Goal: Transaction & Acquisition: Purchase product/service

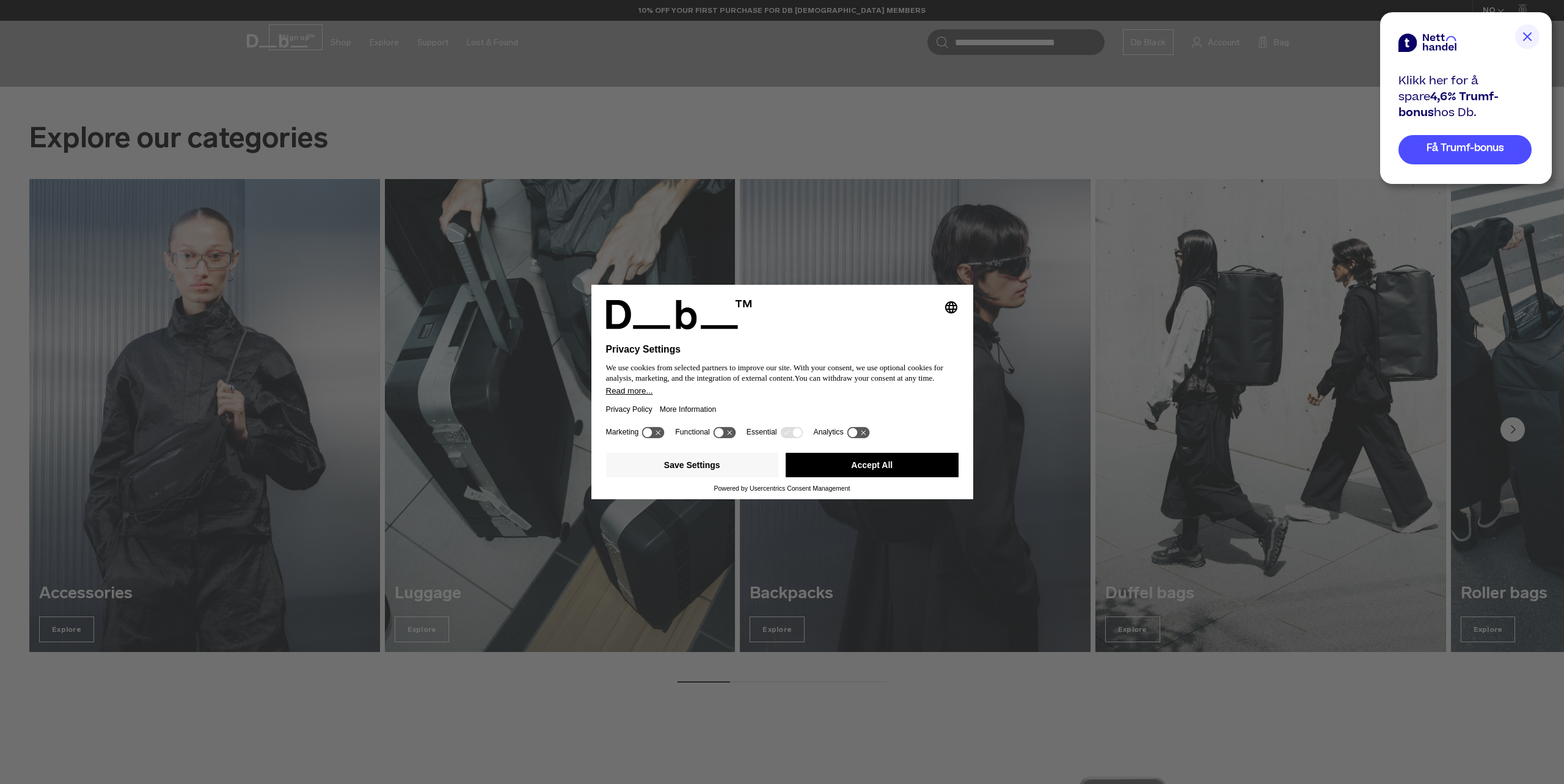
drag, startPoint x: 911, startPoint y: 457, endPoint x: 587, endPoint y: 70, distance: 504.7
click at [911, 457] on button "Accept All" at bounding box center [872, 465] width 173 height 24
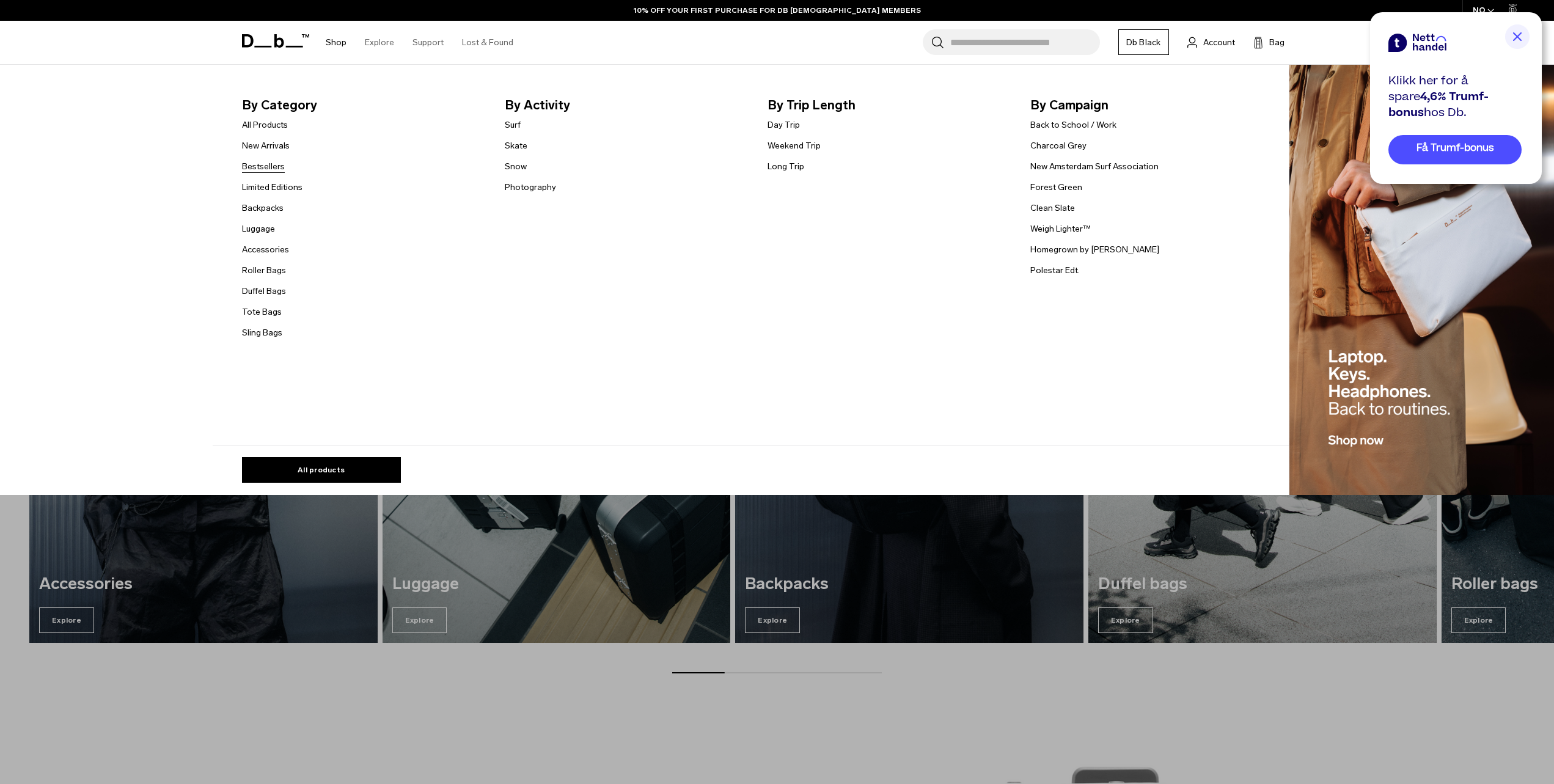
click at [281, 160] on link "Bestsellers" at bounding box center [263, 166] width 42 height 13
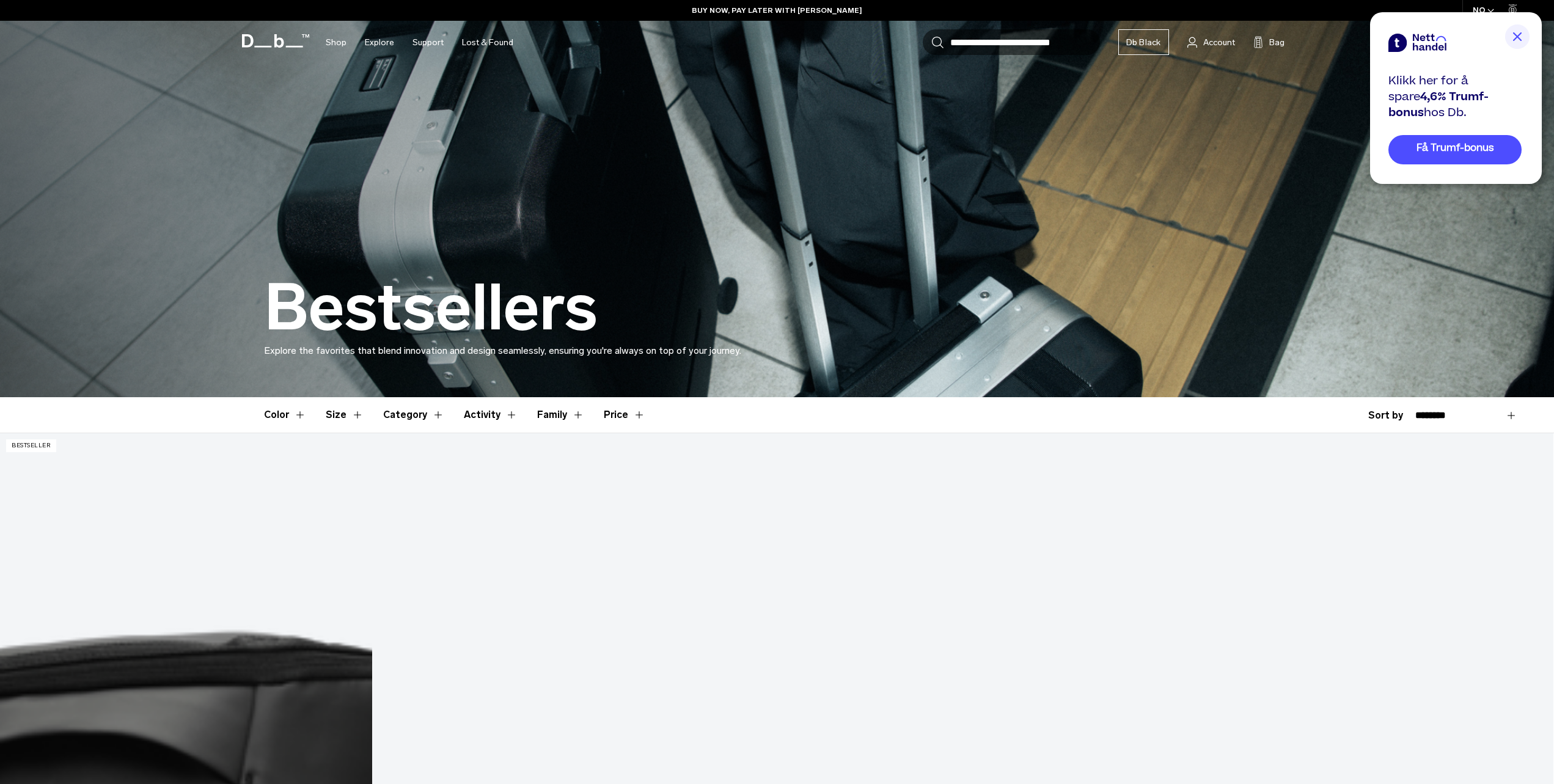
click at [475, 414] on button "Activity" at bounding box center [491, 414] width 54 height 35
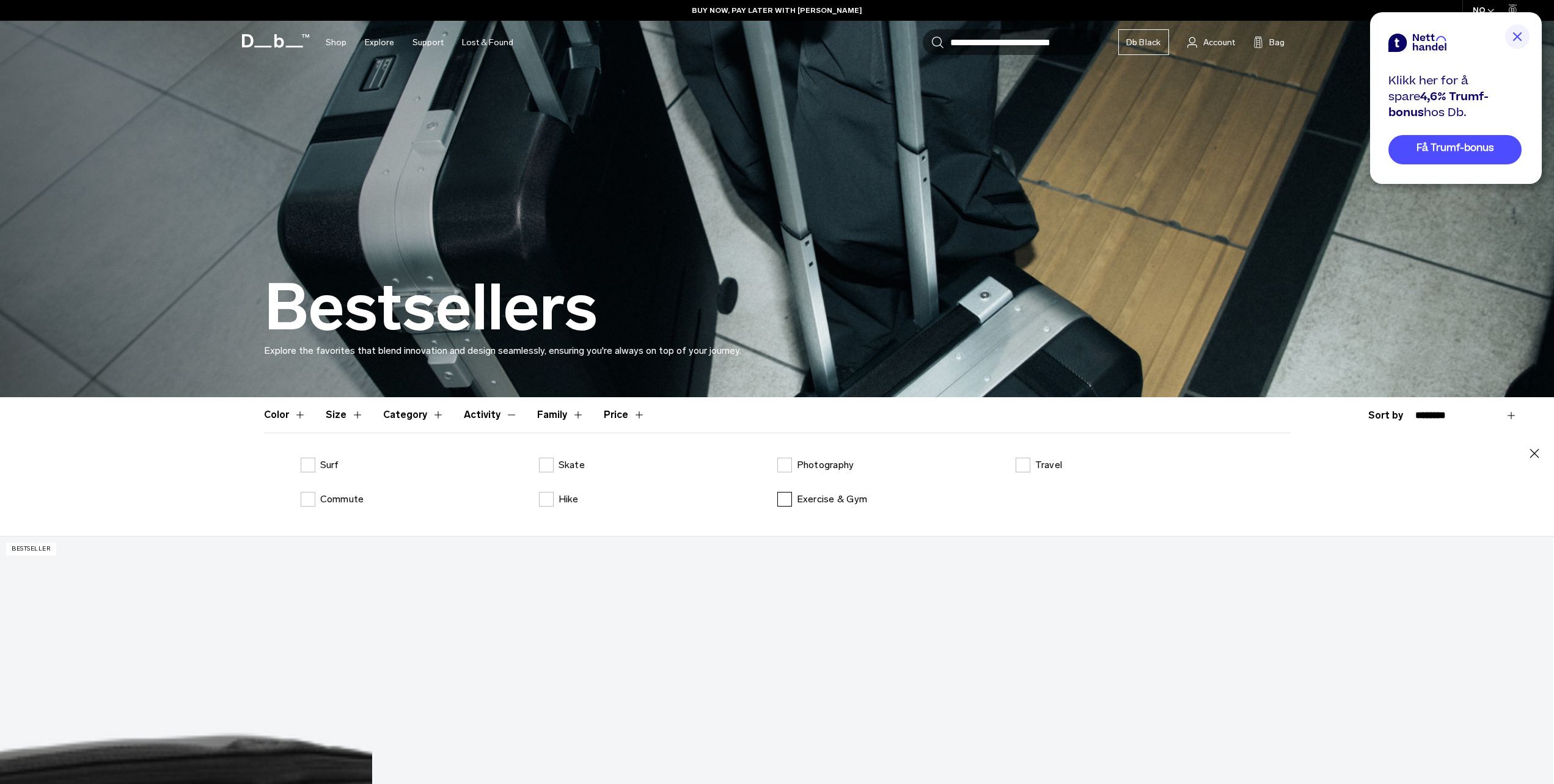
click at [783, 500] on label "Exercise & Gym" at bounding box center [822, 499] width 90 height 15
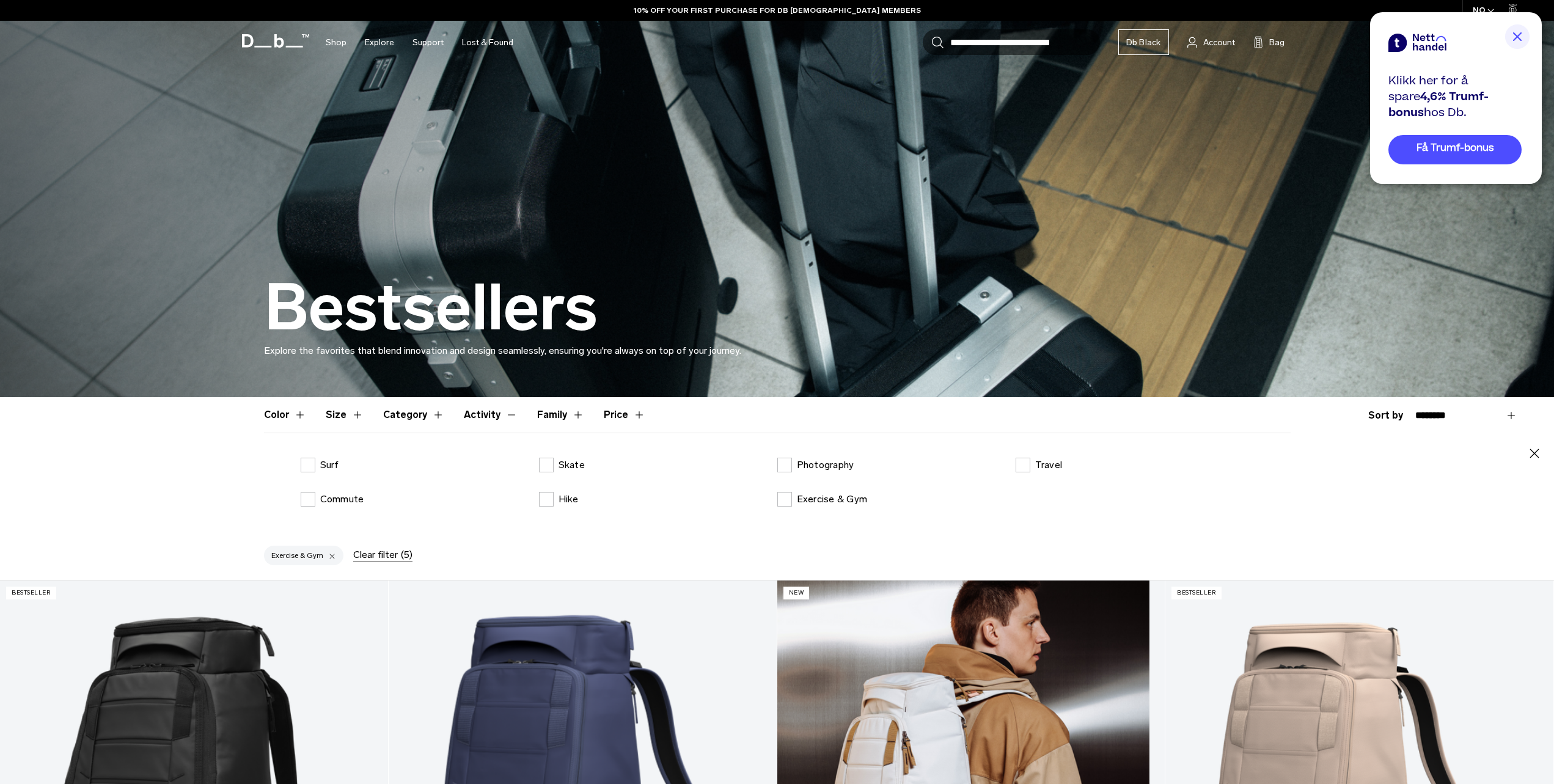
scroll to position [366, 0]
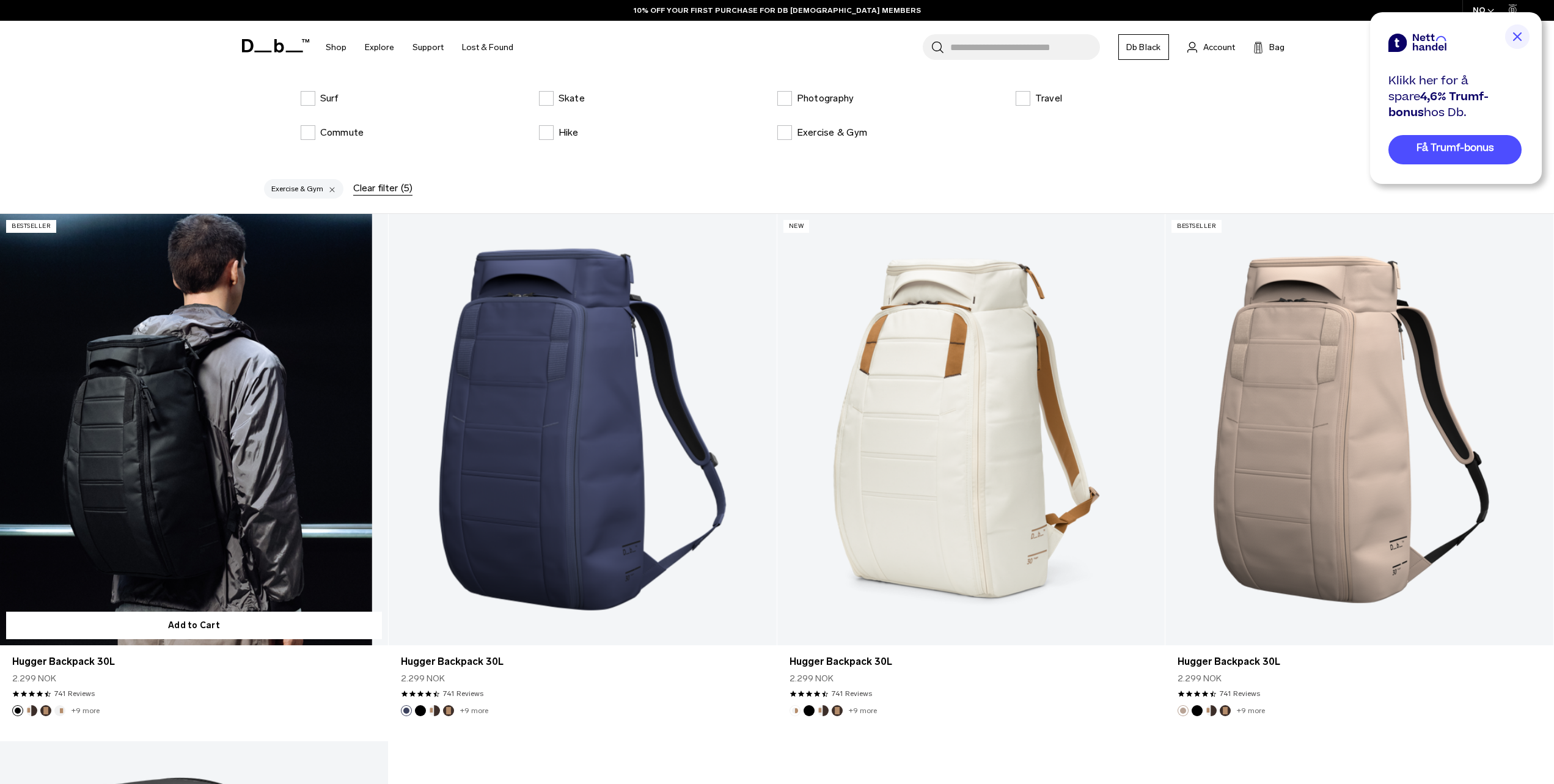
click at [326, 476] on link "Hugger Backpack 30L" at bounding box center [194, 429] width 388 height 431
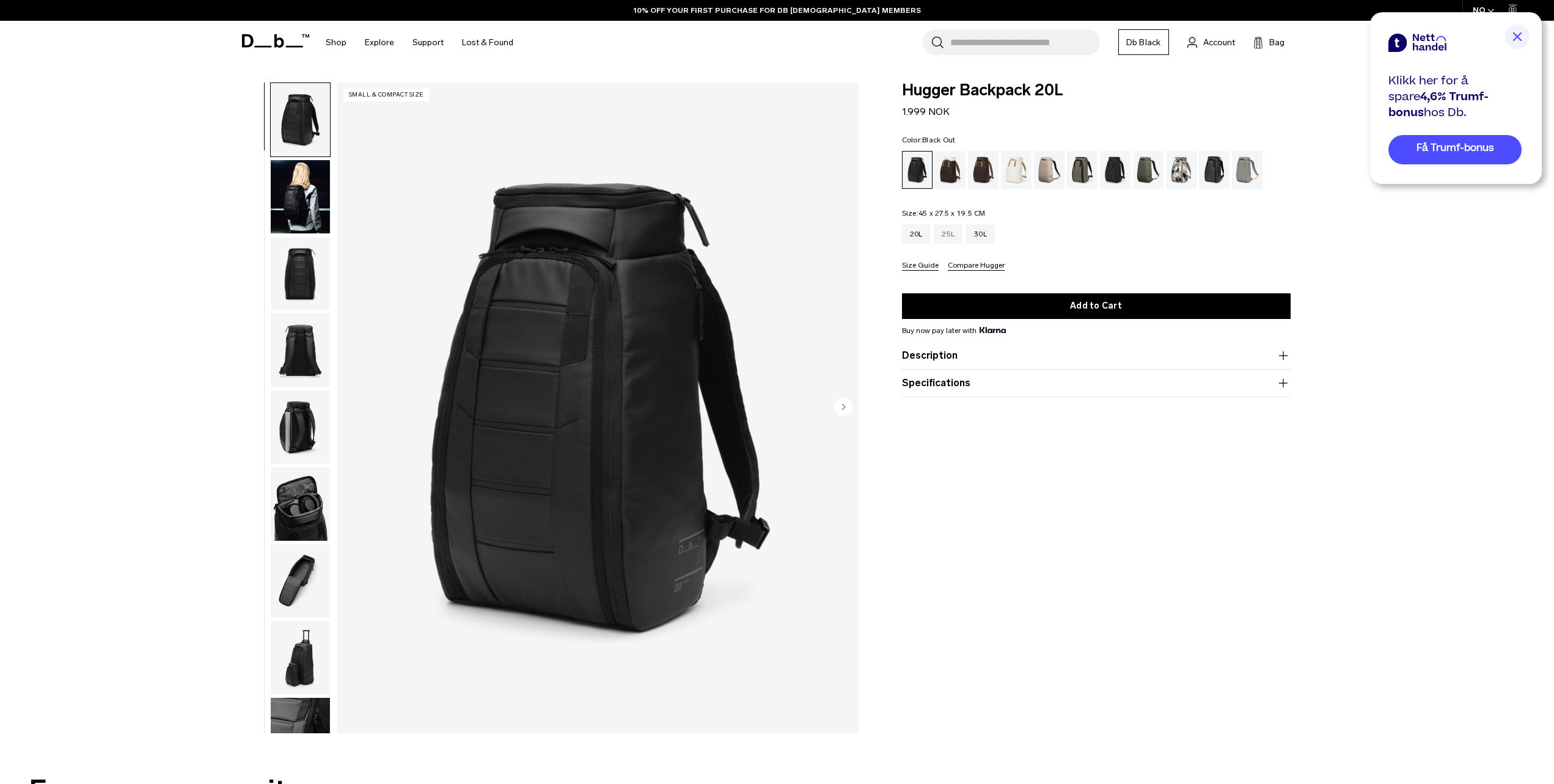
click at [945, 242] on div "25L" at bounding box center [948, 233] width 29 height 19
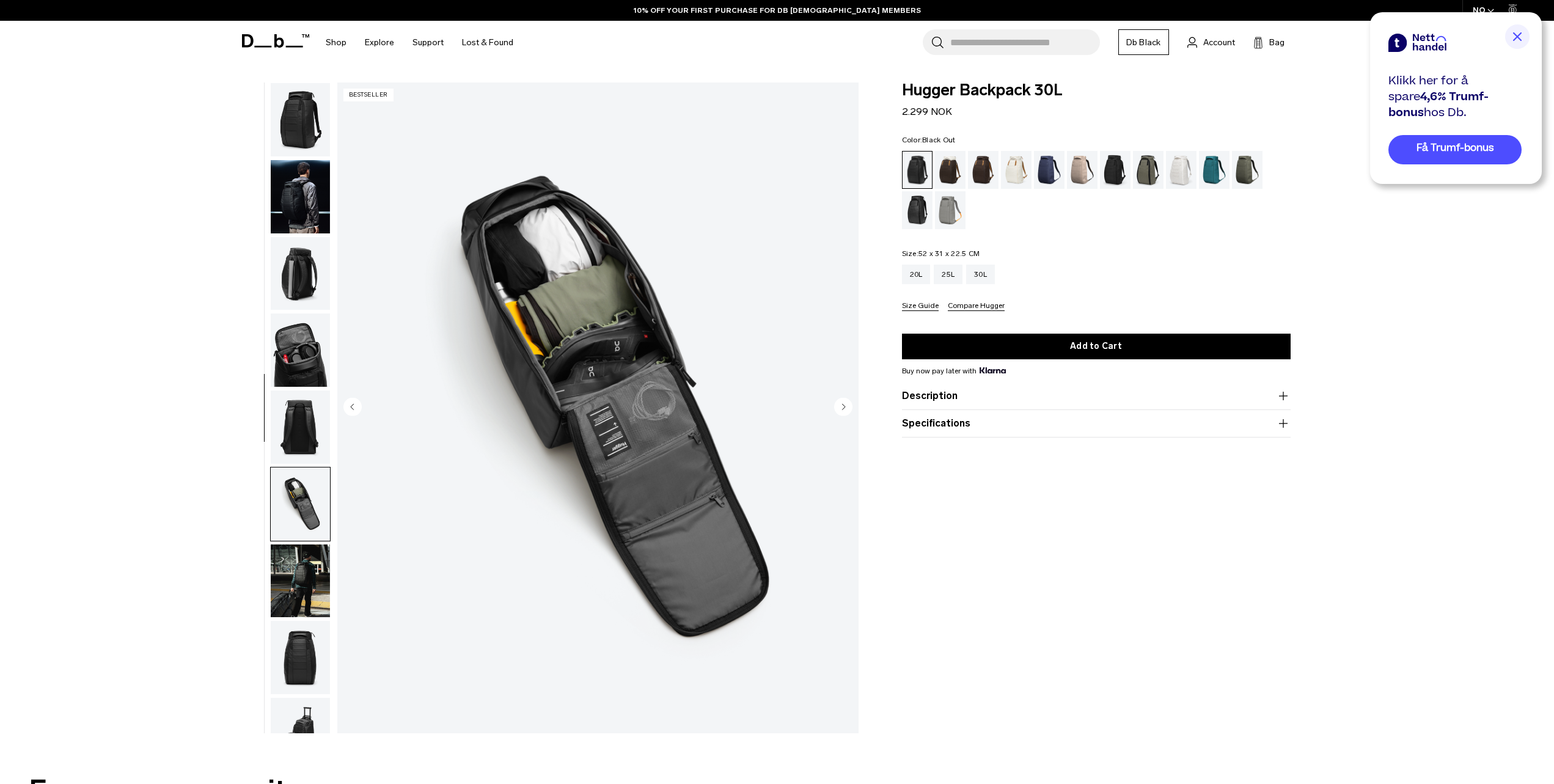
scroll to position [193, 0]
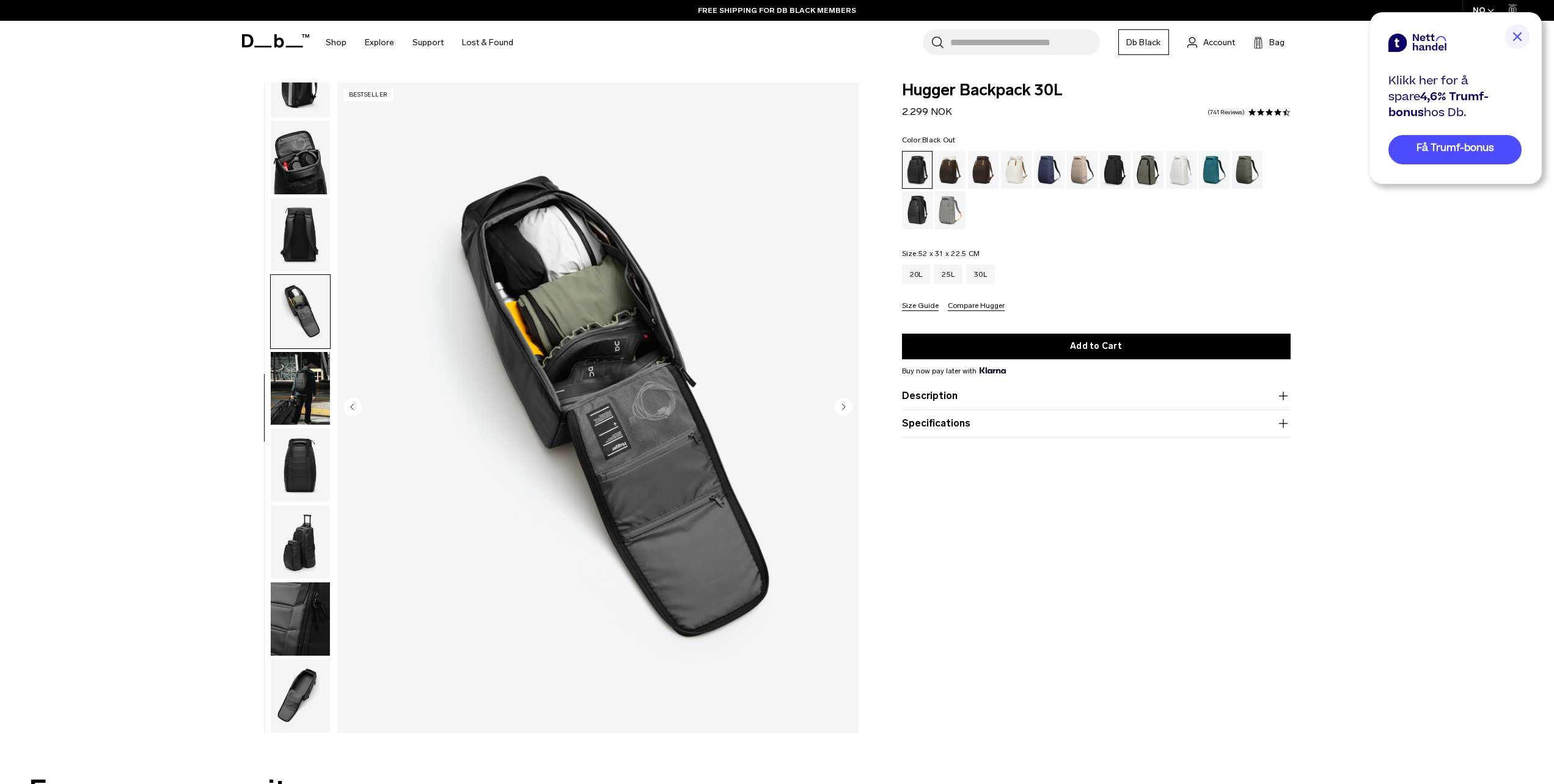
click at [1517, 35] on img at bounding box center [1517, 36] width 24 height 24
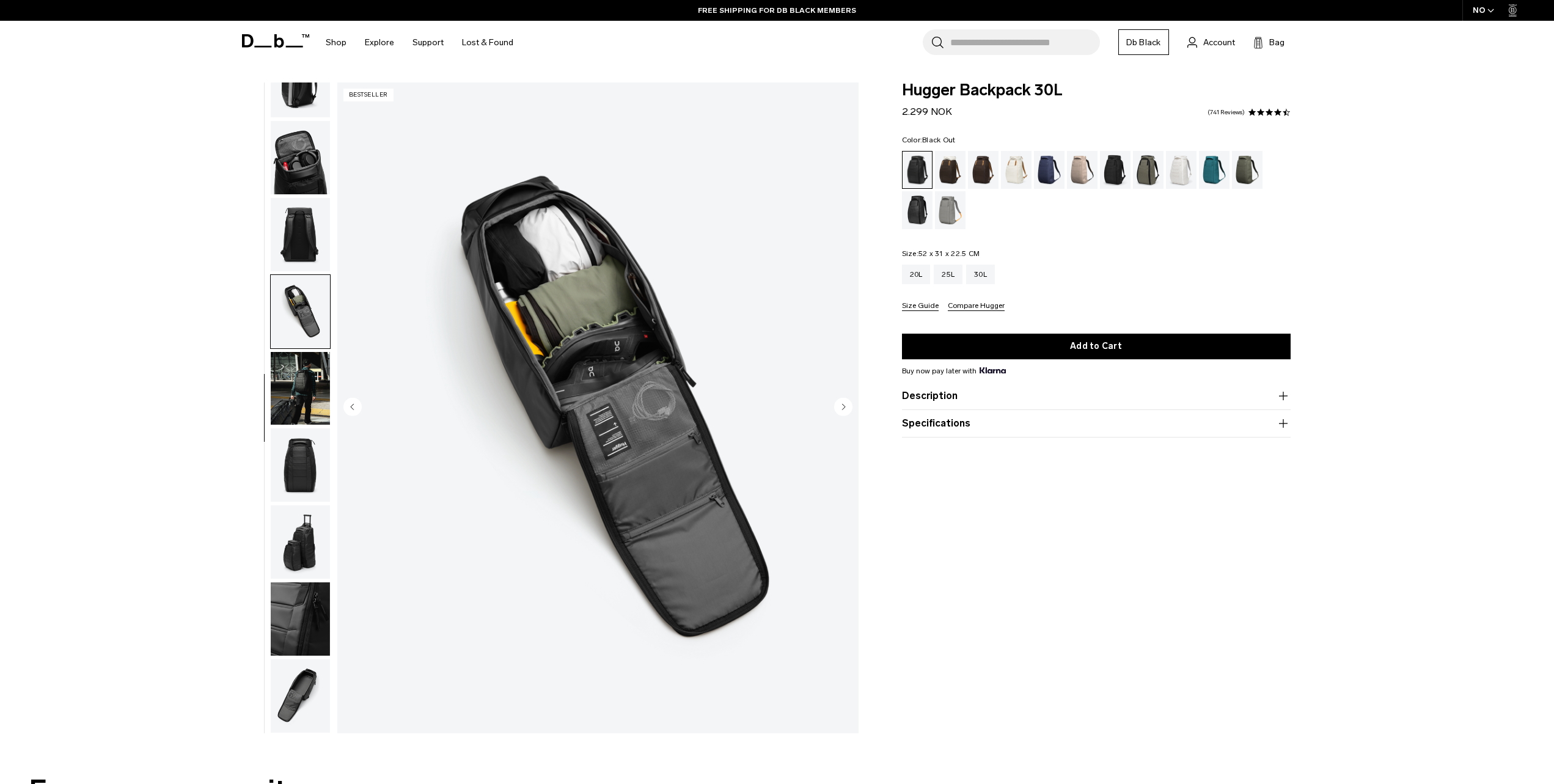
scroll to position [0, 0]
